Goal: Information Seeking & Learning: Learn about a topic

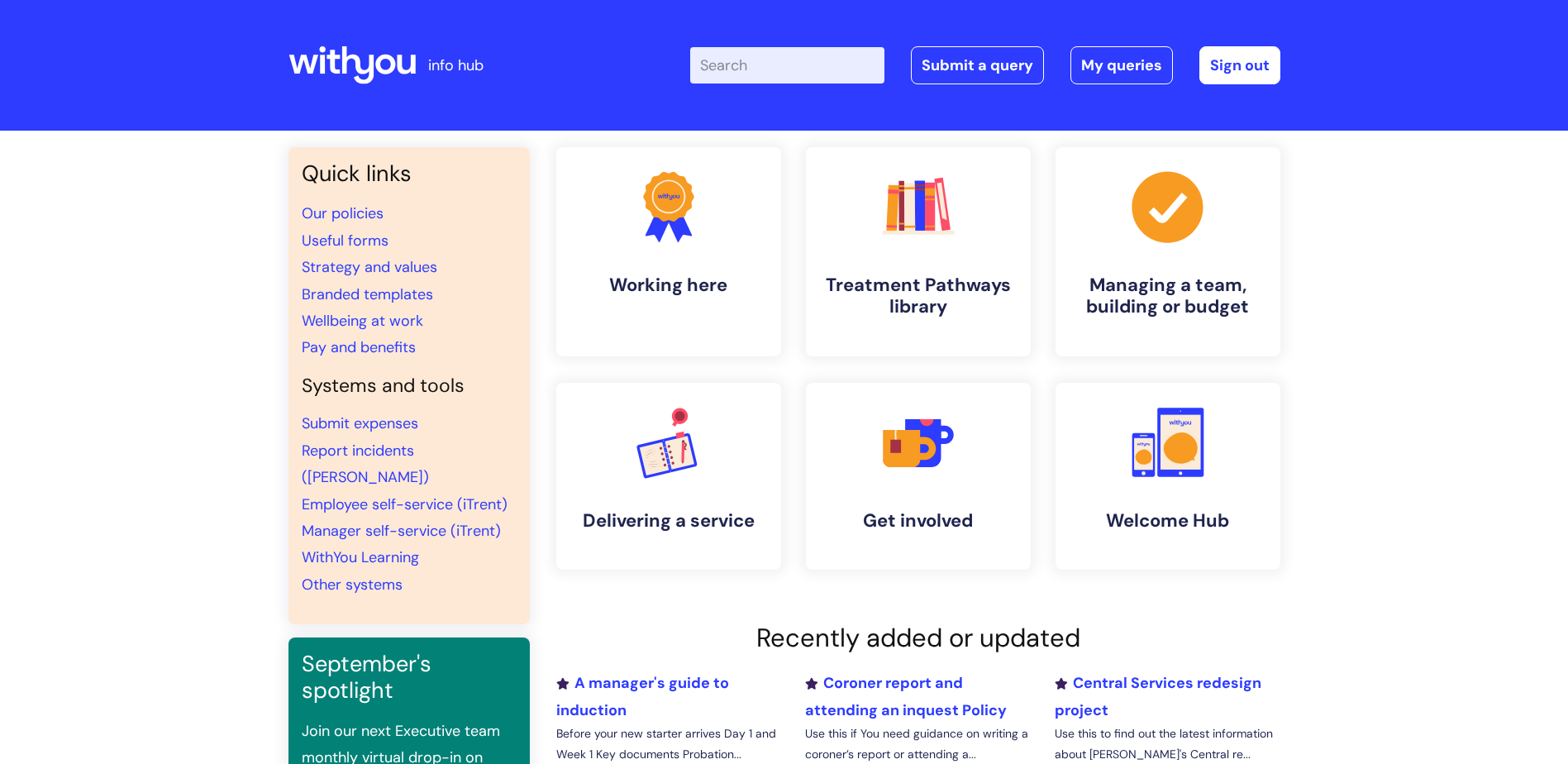
click at [755, 61] on input "Enter your search term here..." at bounding box center [787, 65] width 194 height 36
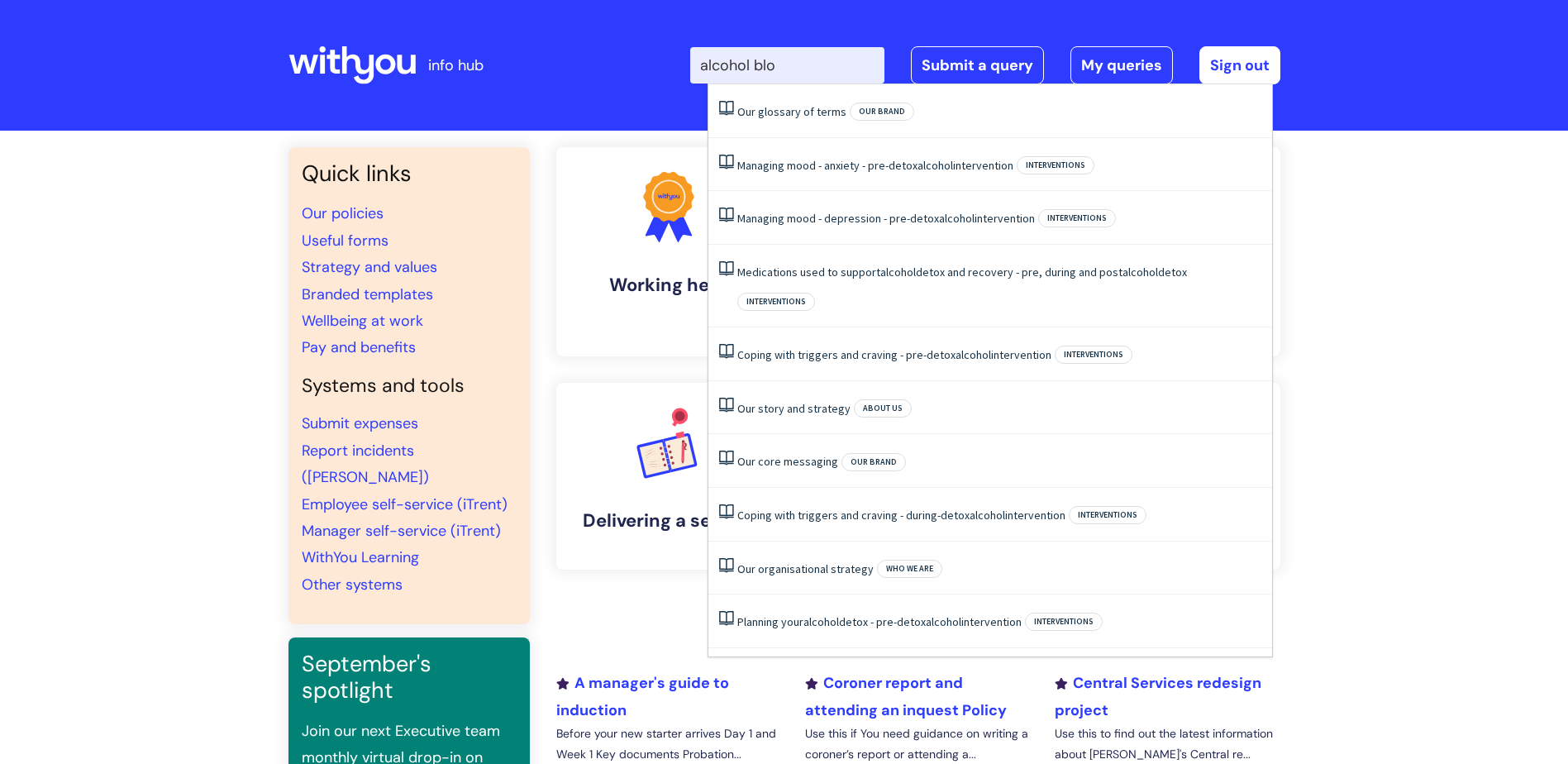
type input "alcohol bloc"
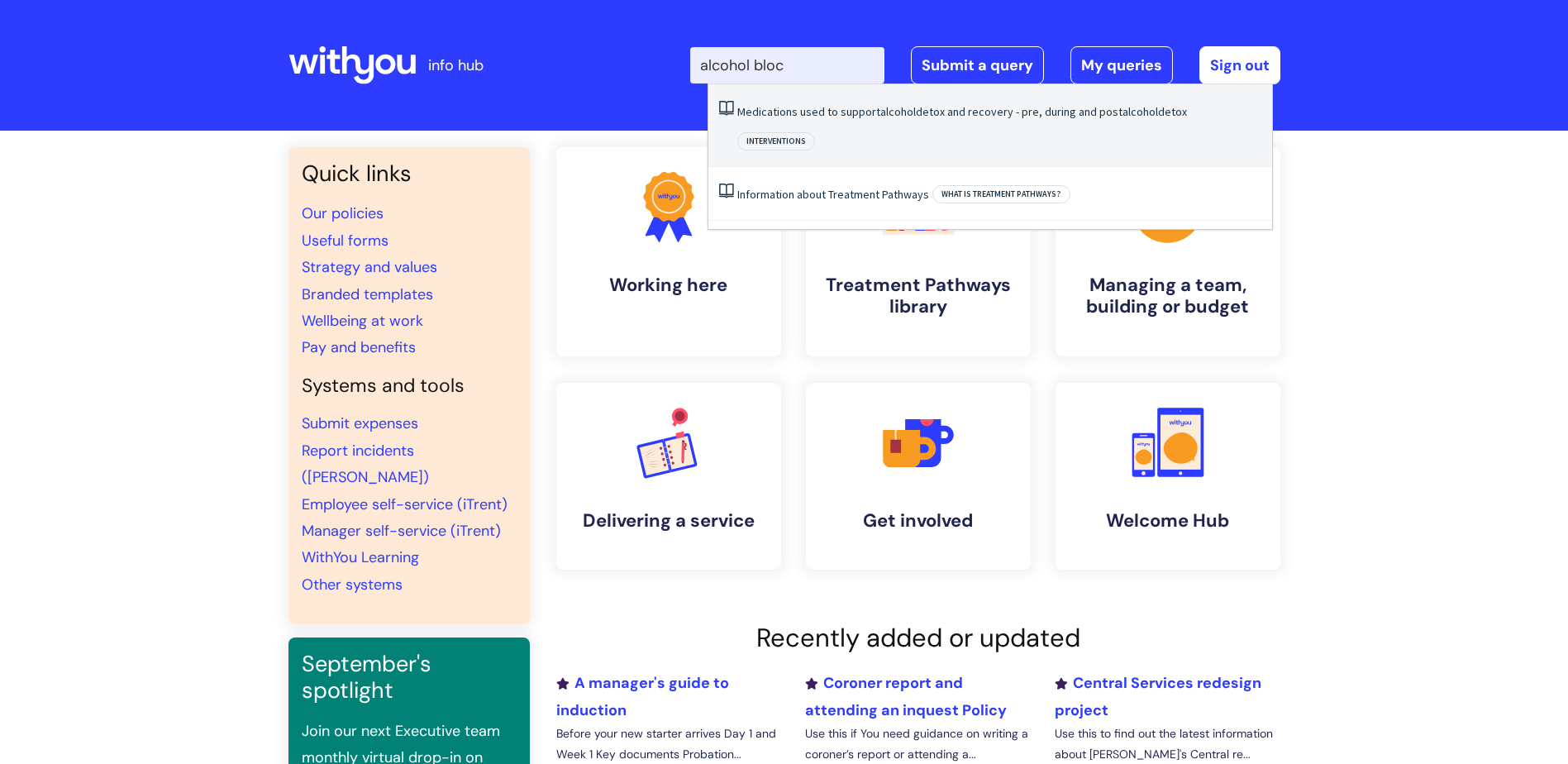
click at [780, 118] on link "Medications used to support alcohol detox and recovery - pre, during and post a…" at bounding box center [963, 112] width 450 height 15
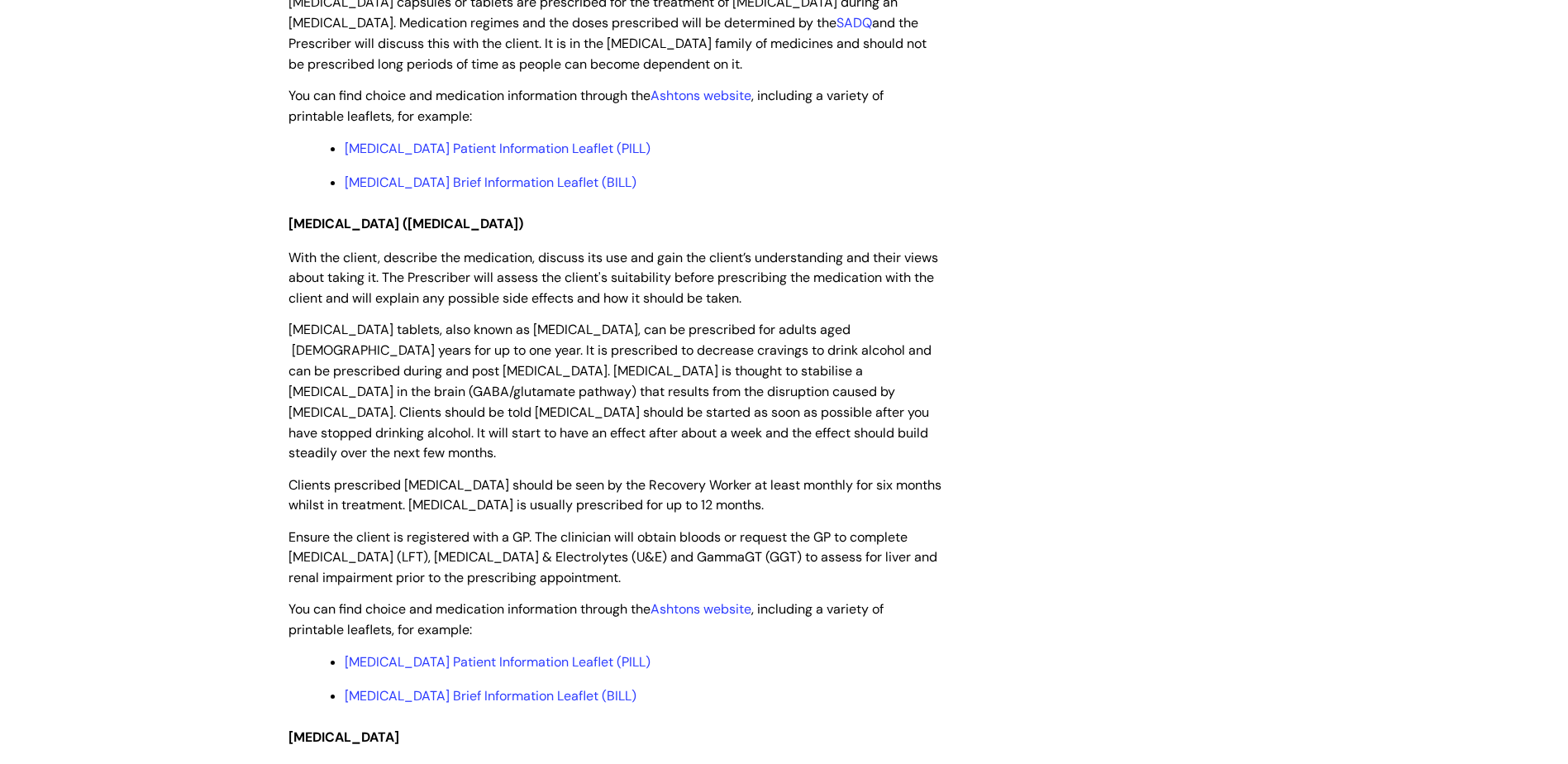
scroll to position [2895, 0]
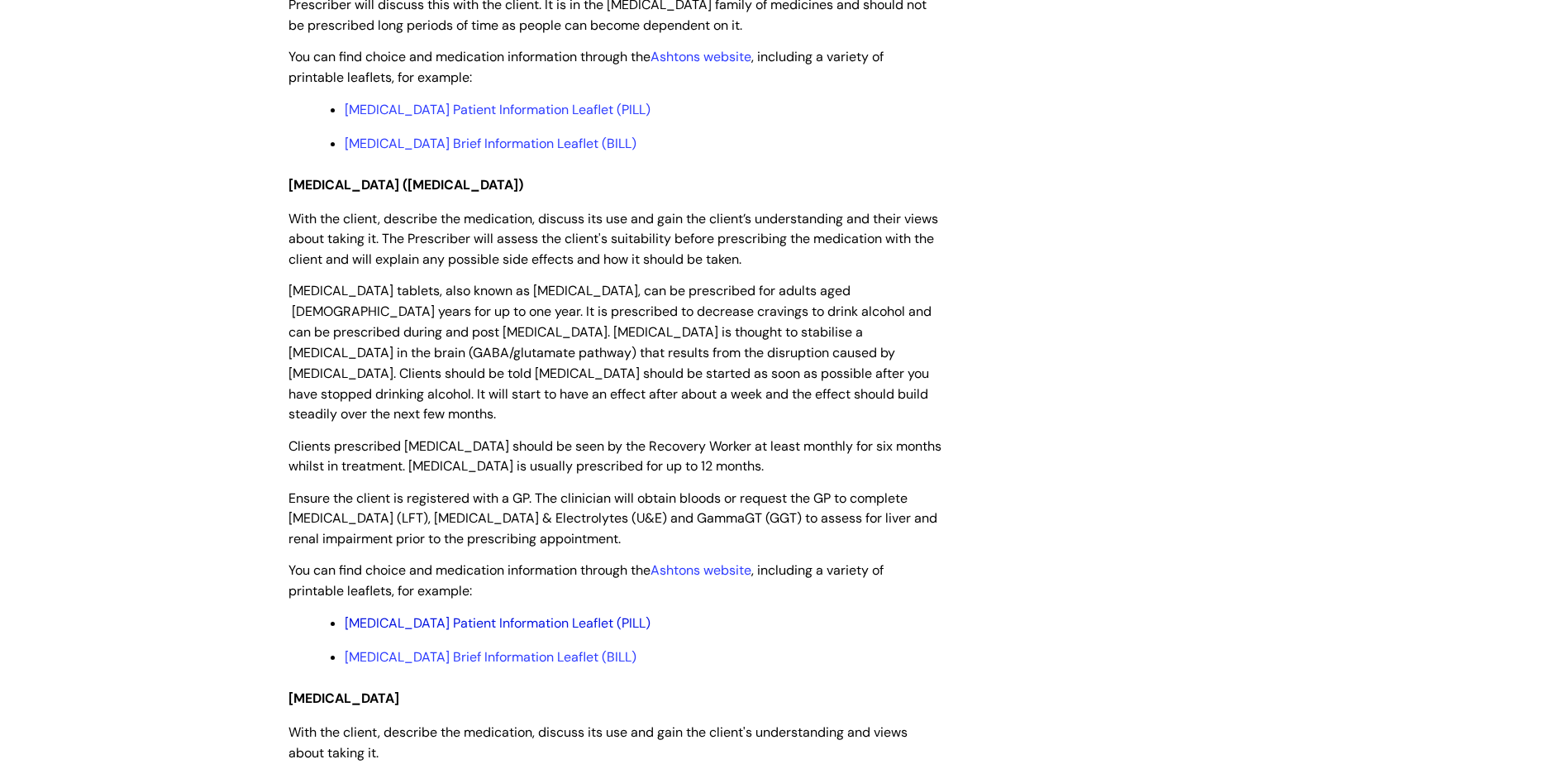
click at [487, 614] on link "[MEDICAL_DATA] Patient Information Leaflet (PILL)" at bounding box center [498, 623] width 306 height 18
click at [540, 649] on link "[MEDICAL_DATA] Brief Information Leaflet (BILL)" at bounding box center [491, 657] width 292 height 18
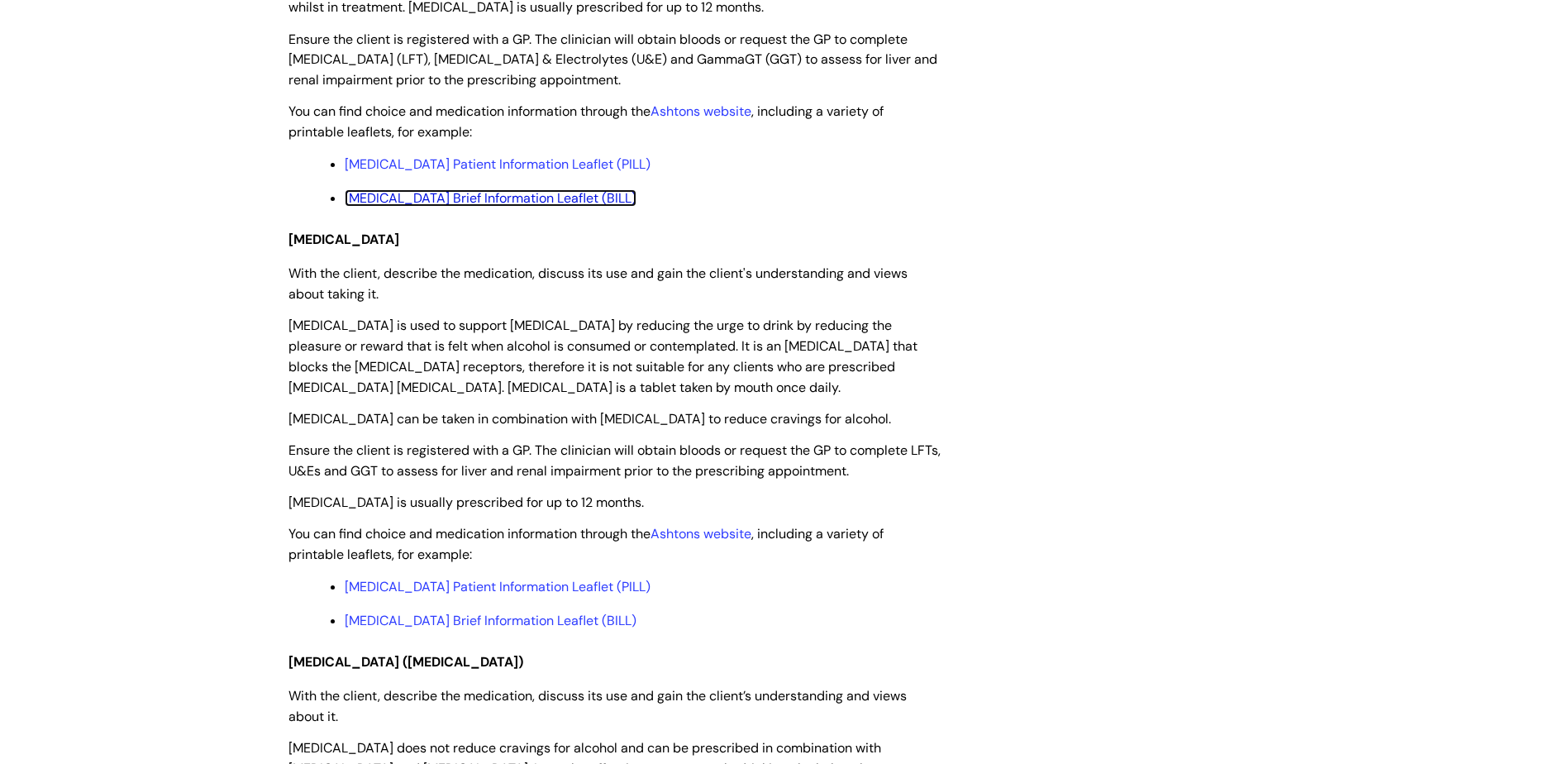
scroll to position [3557, 0]
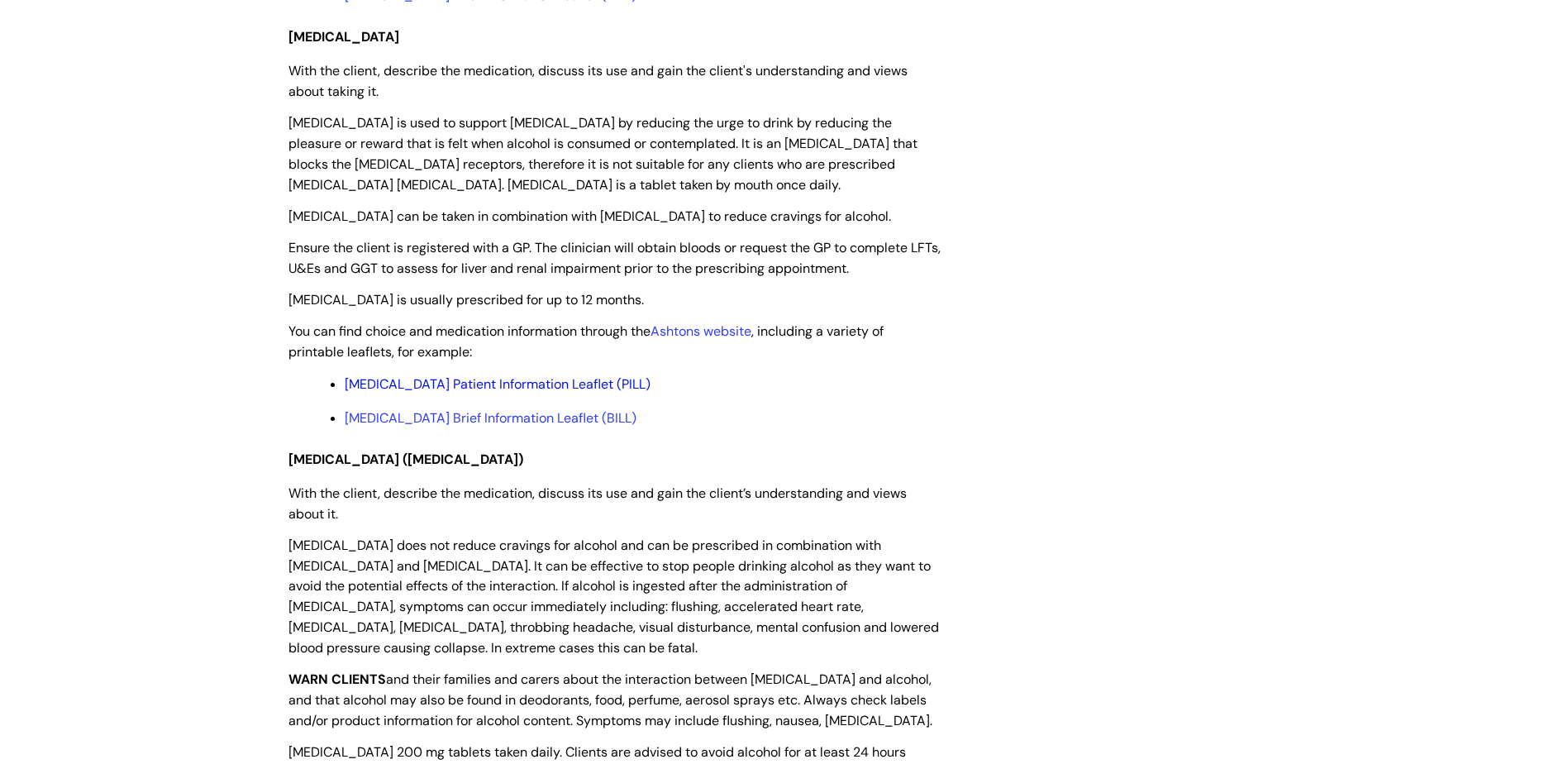
click at [539, 376] on link "[MEDICAL_DATA] Patient Information Leaflet (PILL)" at bounding box center [498, 384] width 306 height 18
click at [413, 409] on link "[MEDICAL_DATA] Brief Information Leaflet (BILL)" at bounding box center [491, 418] width 292 height 18
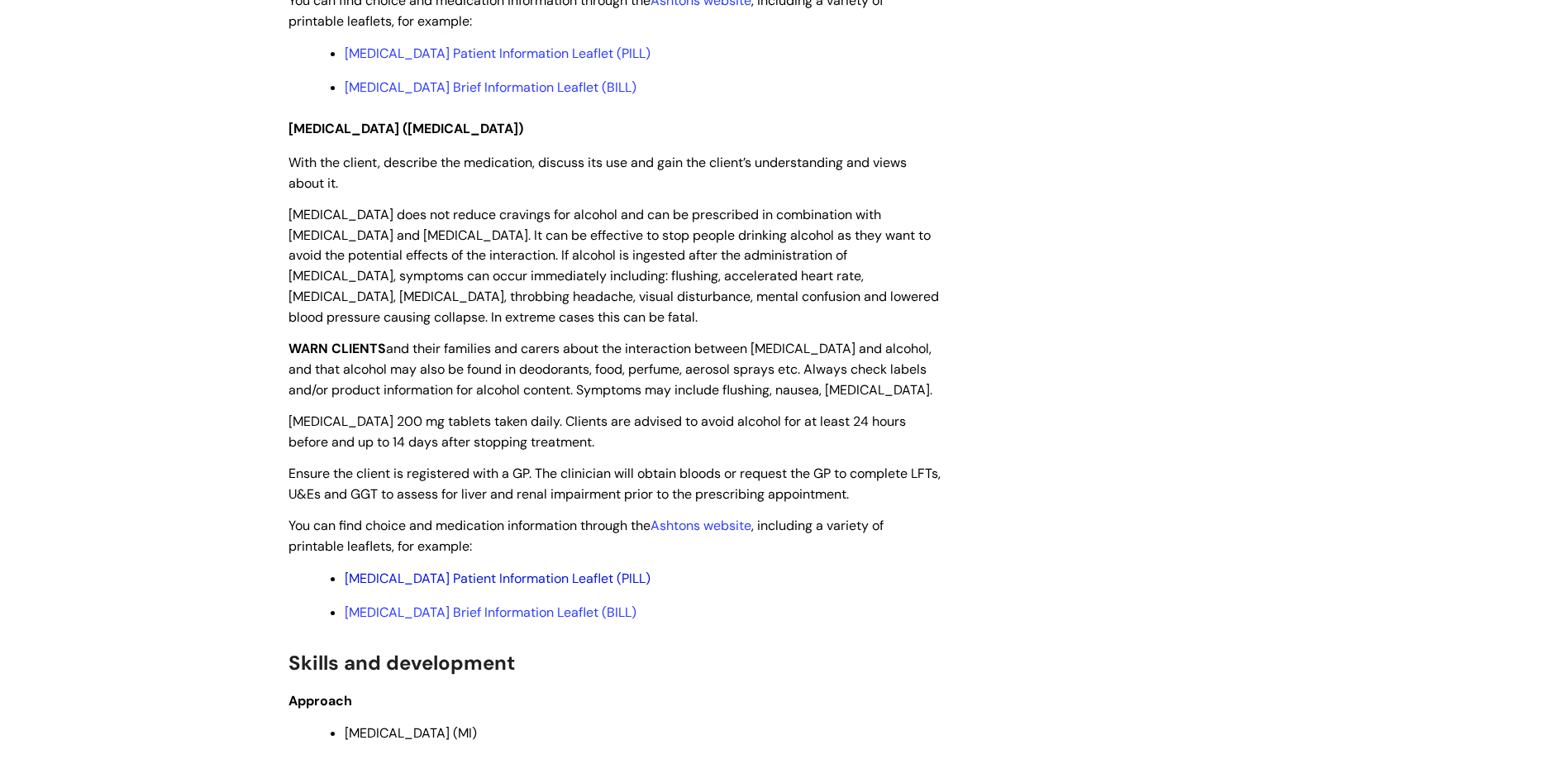
click at [478, 570] on link "[MEDICAL_DATA] Patient Information Leaflet (PILL)" at bounding box center [498, 578] width 306 height 18
click at [410, 604] on link "[MEDICAL_DATA] Brief Information Leaflet (BILL)" at bounding box center [491, 612] width 292 height 18
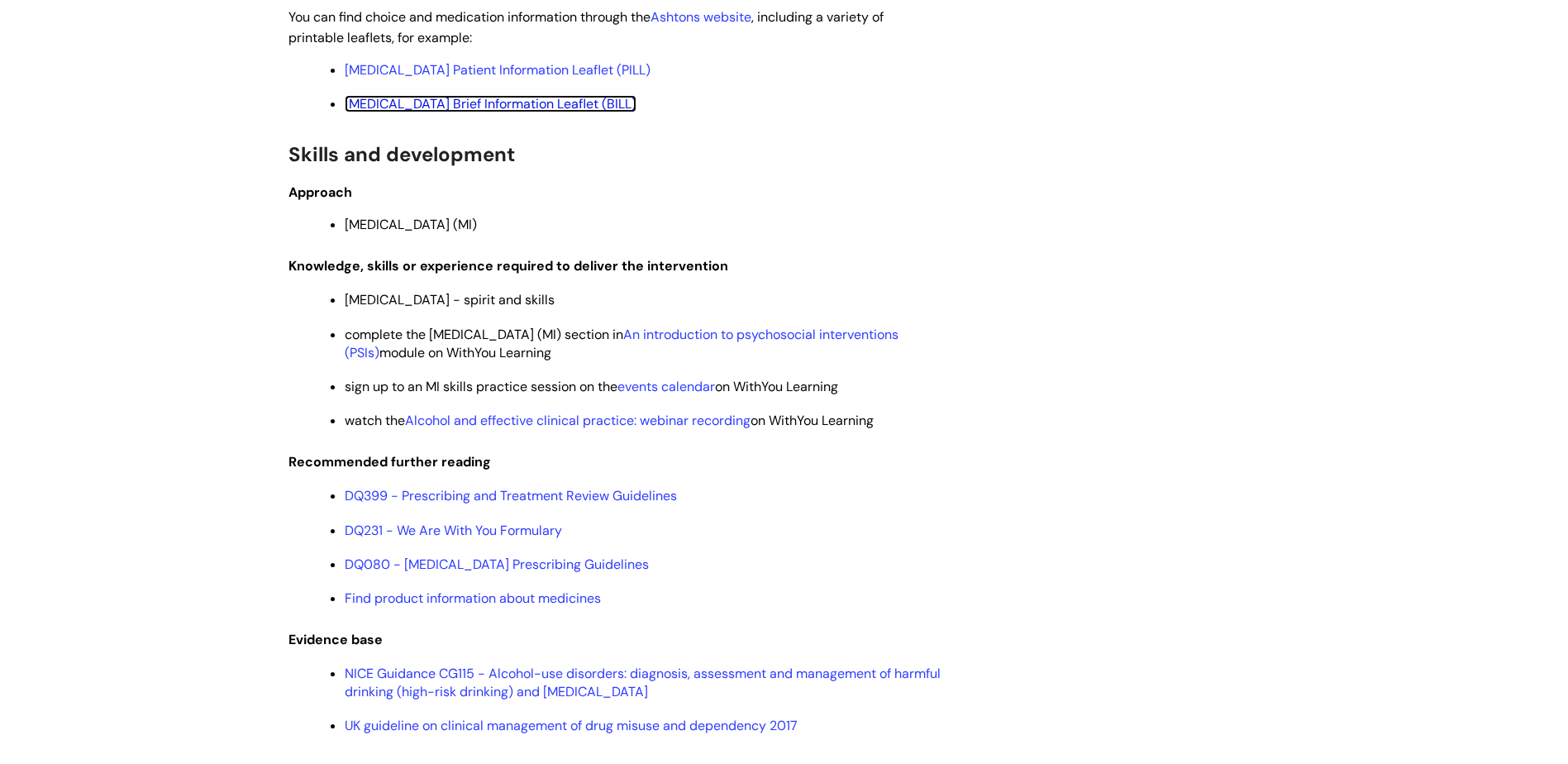
scroll to position [4384, 0]
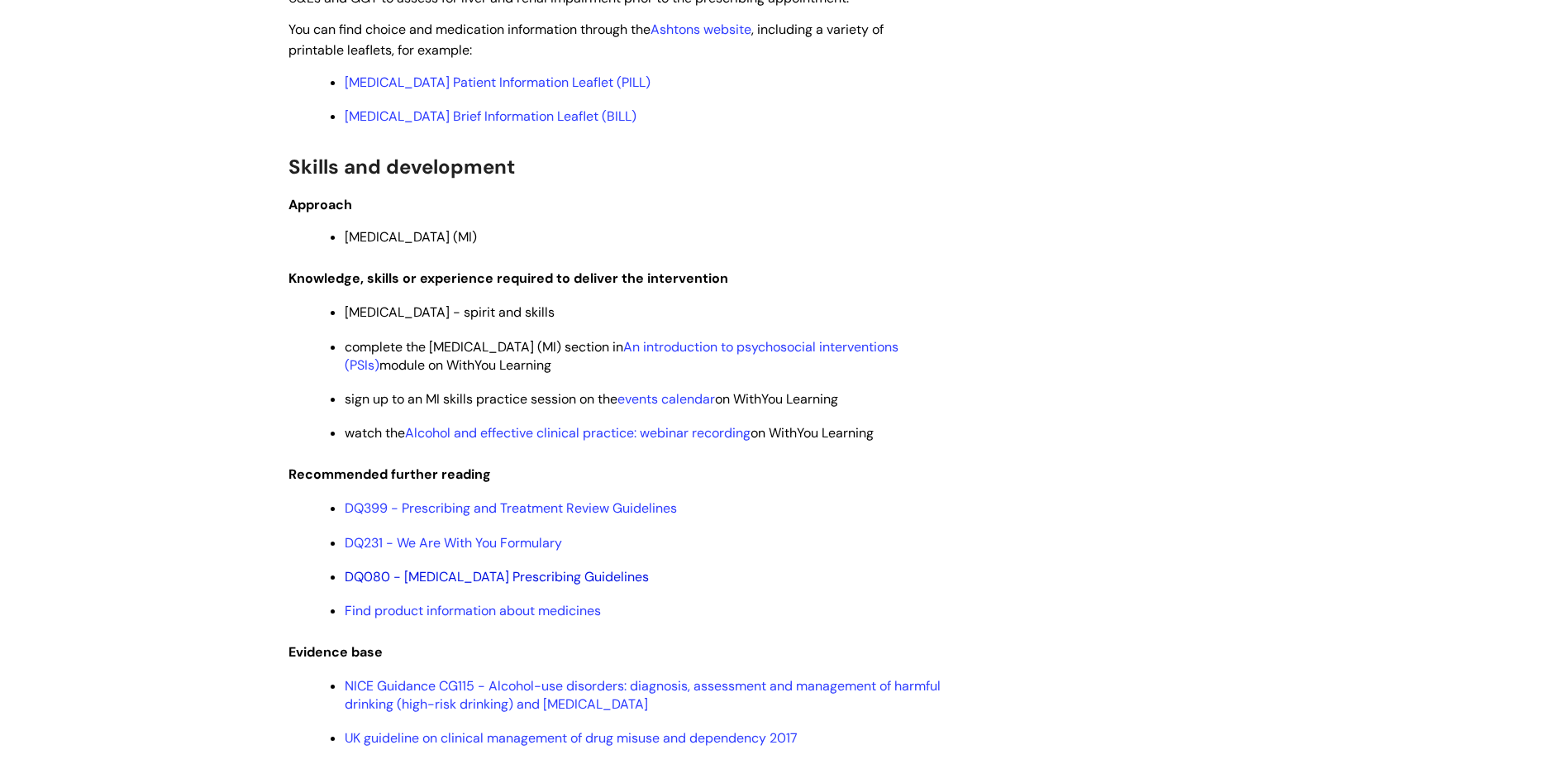
click at [548, 569] on link "DQ080 - [MEDICAL_DATA] Prescribing Guidelines" at bounding box center [497, 577] width 304 height 18
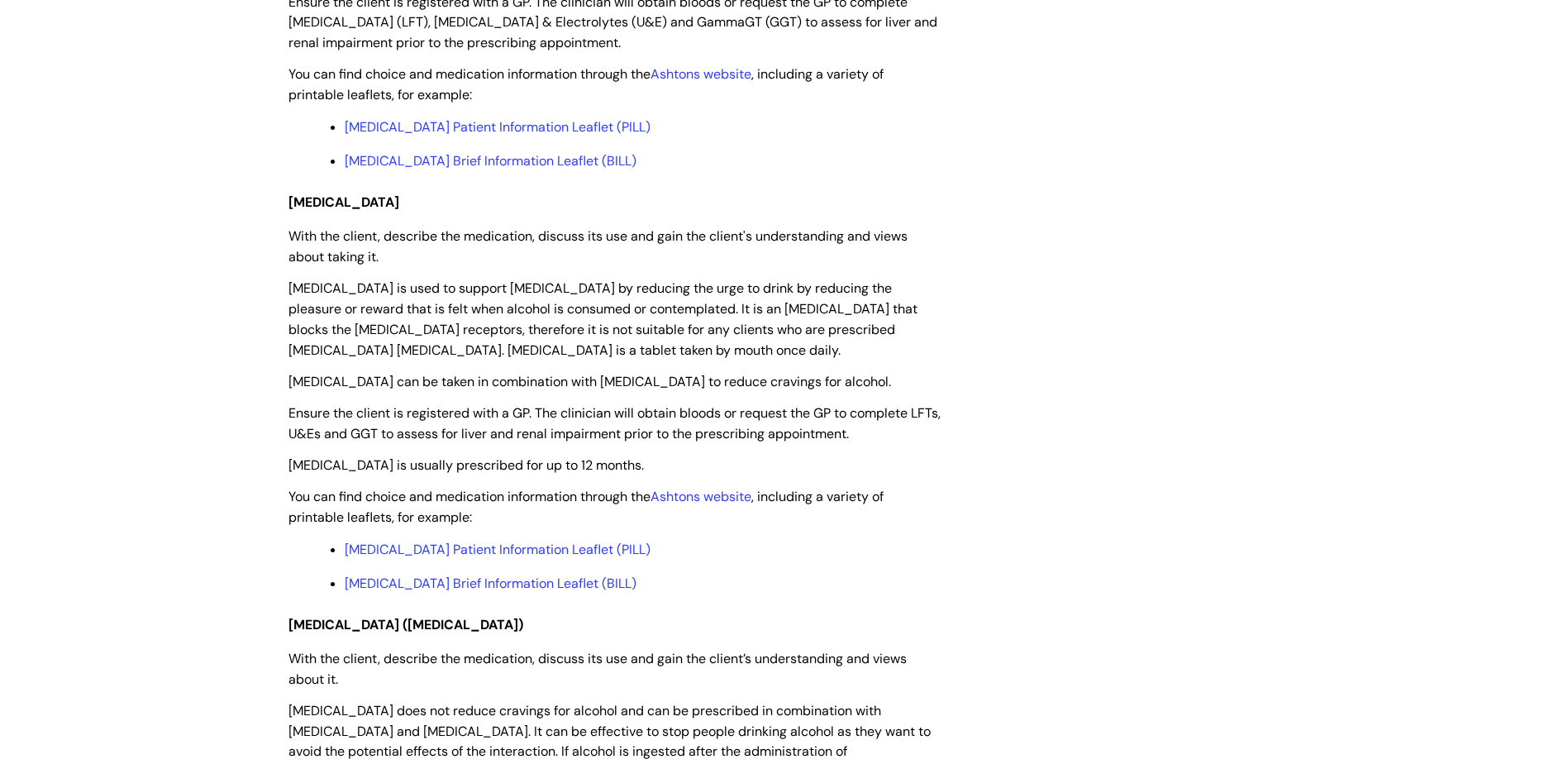
scroll to position [3805, 0]
